Goal: Task Accomplishment & Management: Manage account settings

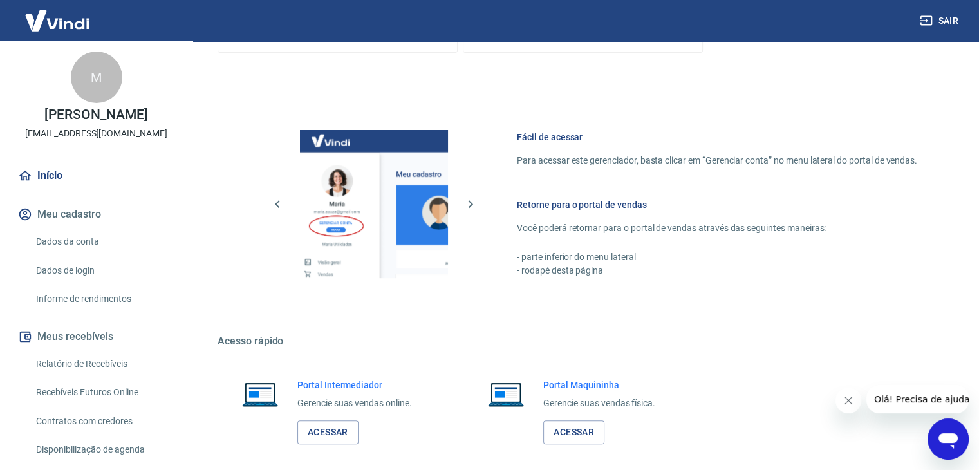
scroll to position [546, 0]
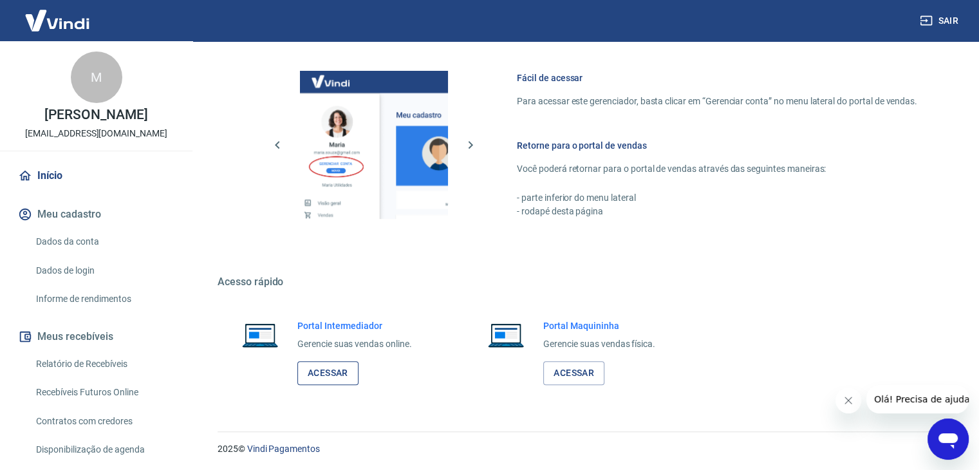
click at [355, 368] on link "Acessar" at bounding box center [327, 373] width 61 height 24
click at [331, 382] on link "Acessar" at bounding box center [327, 373] width 61 height 24
